Goal: Transaction & Acquisition: Purchase product/service

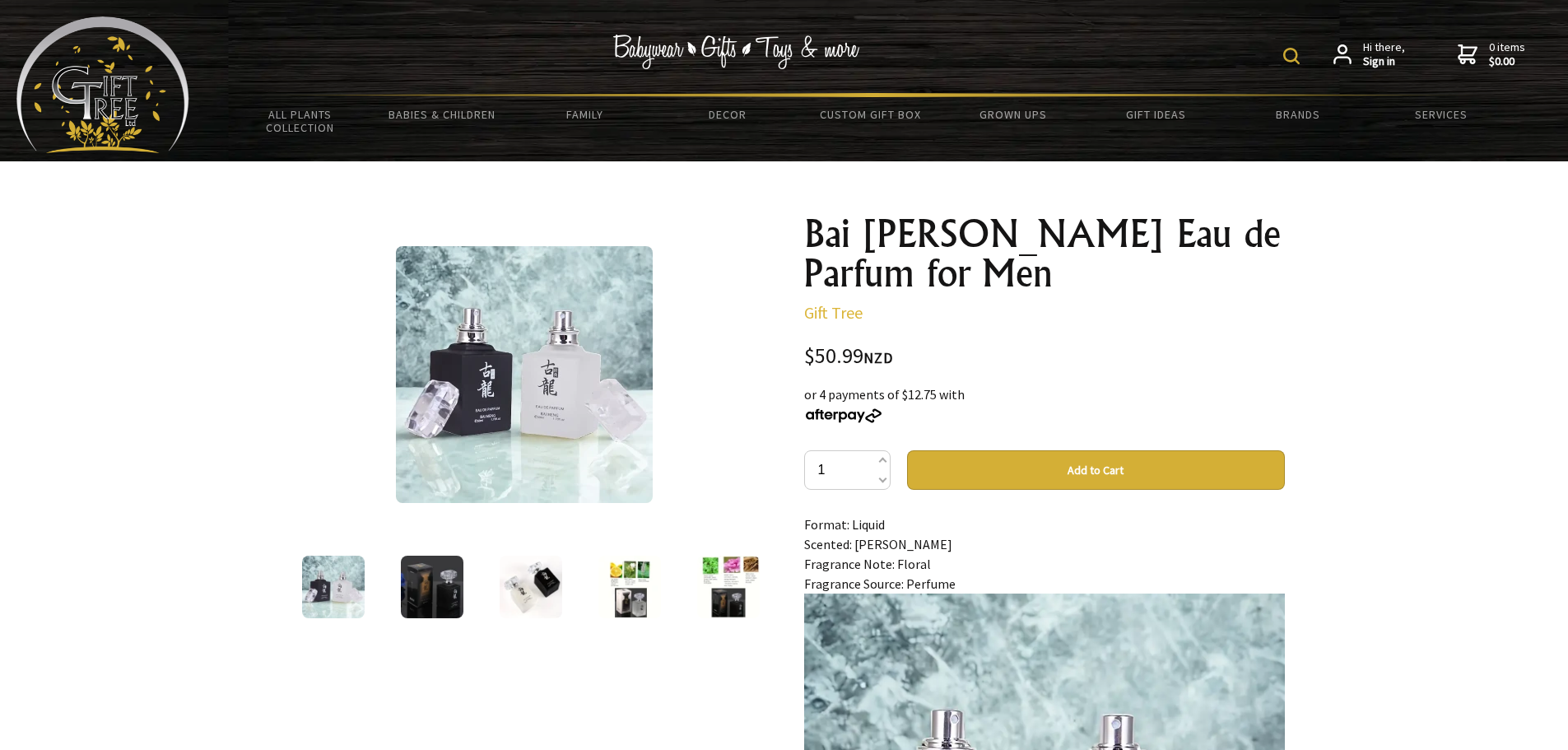
drag, startPoint x: 901, startPoint y: 350, endPoint x: 819, endPoint y: 356, distance: 82.2
click at [819, 356] on div "$50.99 NZD" at bounding box center [1045, 356] width 481 height 22
click at [833, 360] on div "$50.99 NZD" at bounding box center [1045, 356] width 481 height 22
drag, startPoint x: 785, startPoint y: 354, endPoint x: 900, endPoint y: 366, distance: 115.6
click at [900, 366] on div "1 /6 Bai [PERSON_NAME] Eau de Parfum for Men Gift Tree $50.99 NZD or 4 payments…" at bounding box center [784, 701] width 1027 height 1002
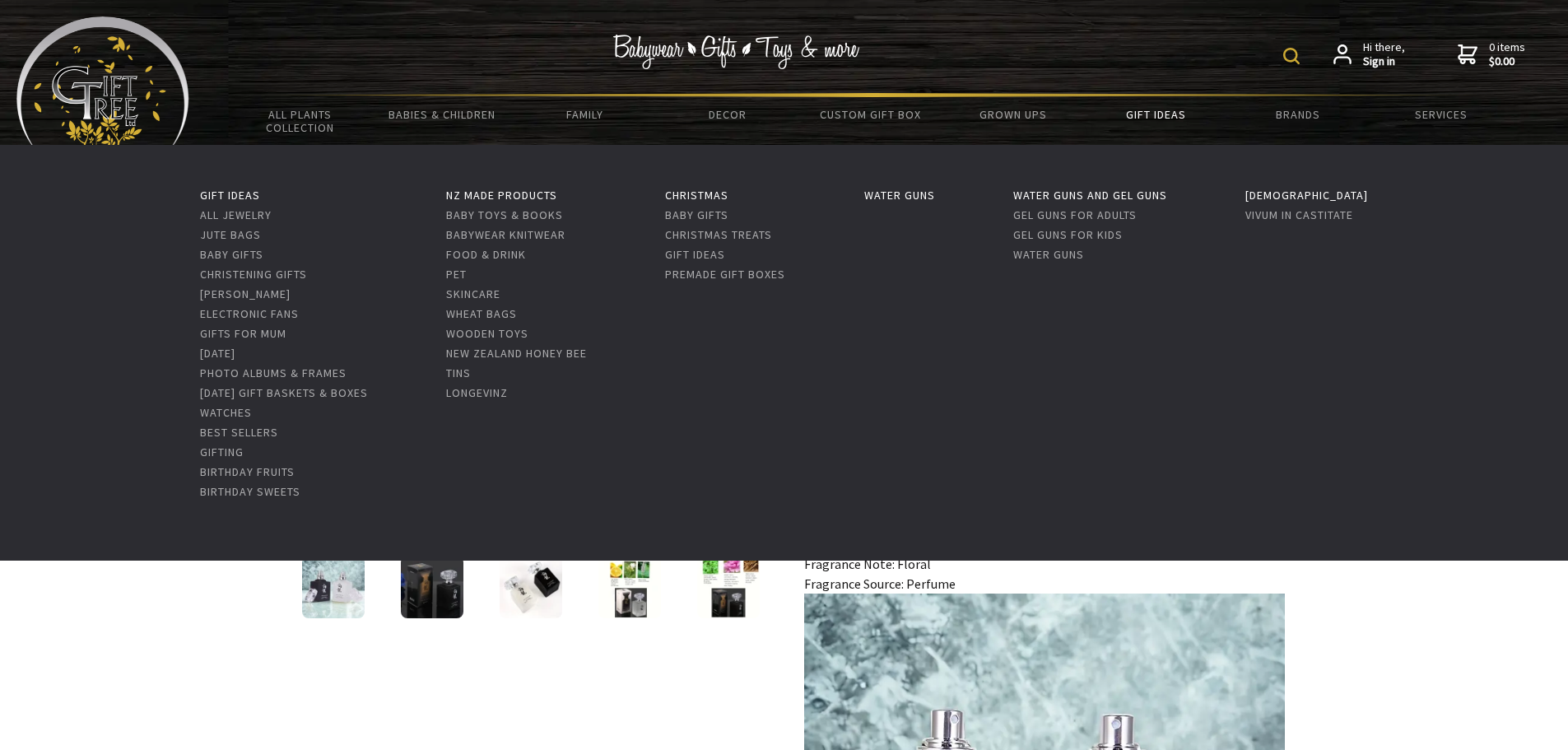
copy div "$50.99 NZD"
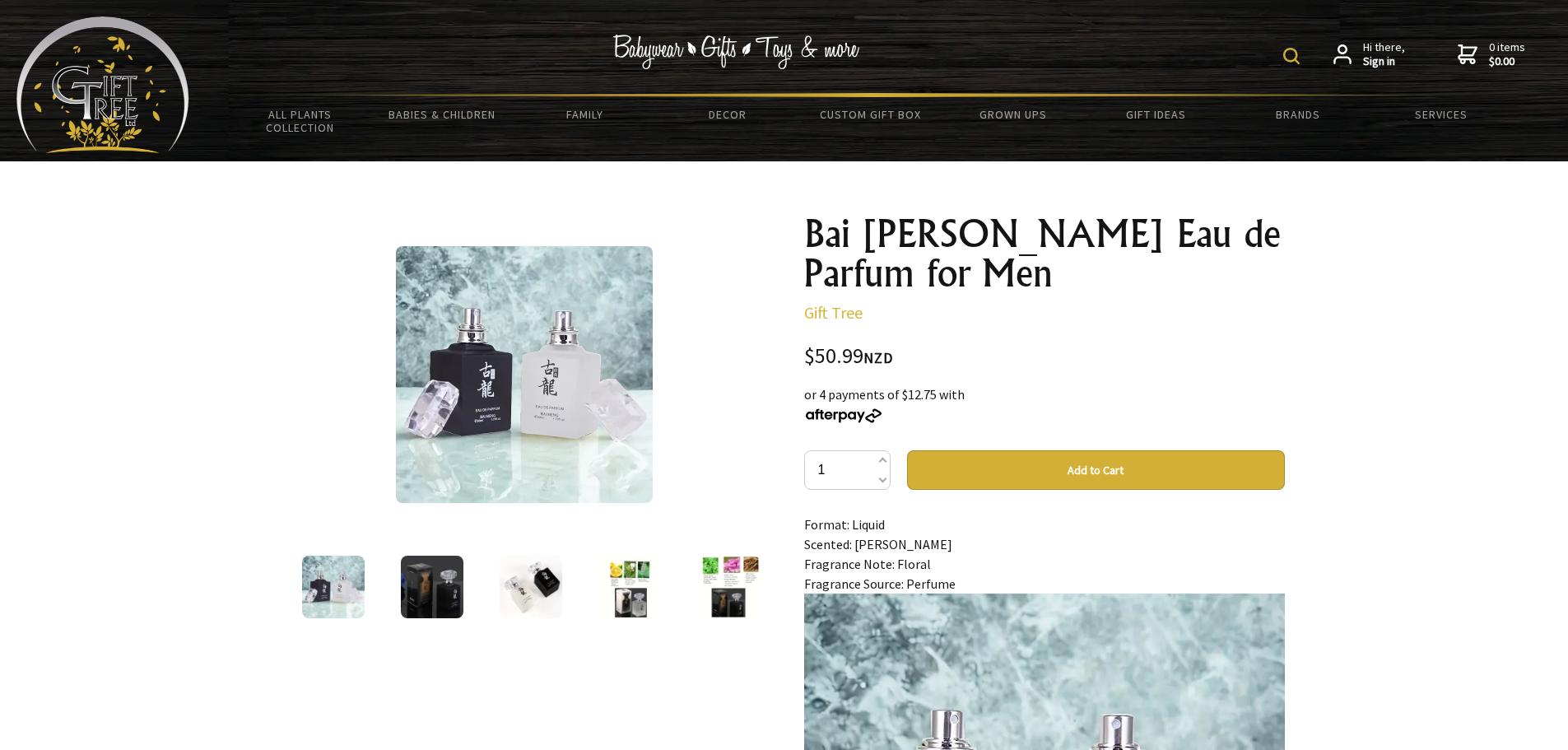
click at [554, 580] on img at bounding box center [531, 587] width 63 height 63
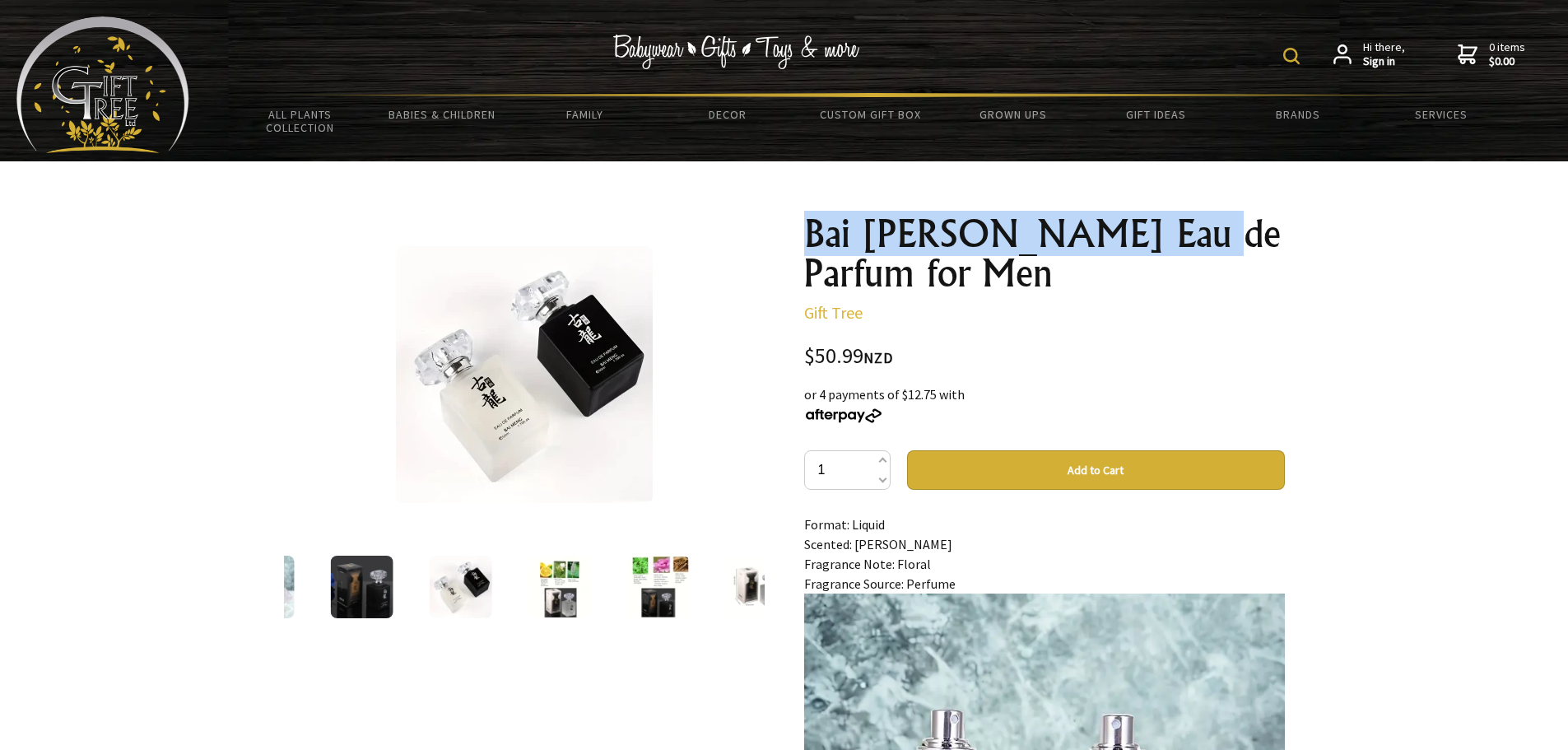
drag, startPoint x: 784, startPoint y: 233, endPoint x: 1211, endPoint y: 232, distance: 427.0
click at [1211, 232] on div "3 /6 Bai [PERSON_NAME] Eau de Parfum for Men Gift Tree $50.99 NZD or 4 payments…" at bounding box center [784, 701] width 1027 height 1002
copy h1 "Bai [PERSON_NAME] Eau de Parfum"
